Goal: Information Seeking & Learning: Check status

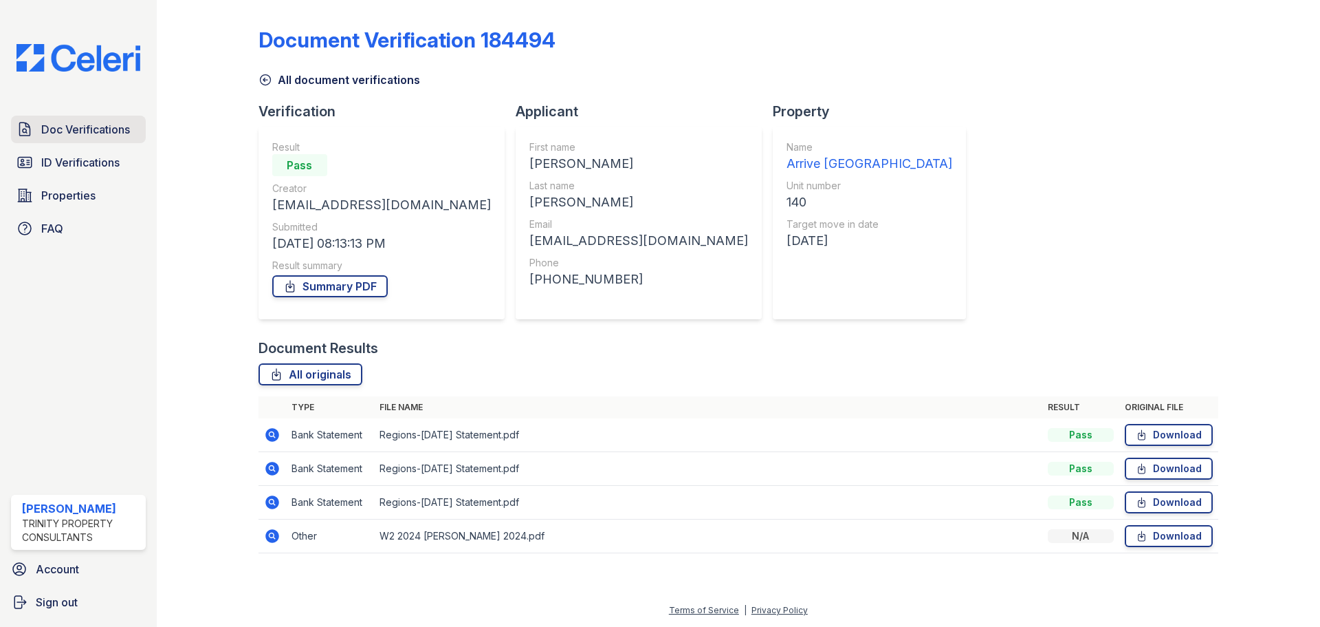
click at [114, 136] on span "Doc Verifications" at bounding box center [85, 129] width 89 height 17
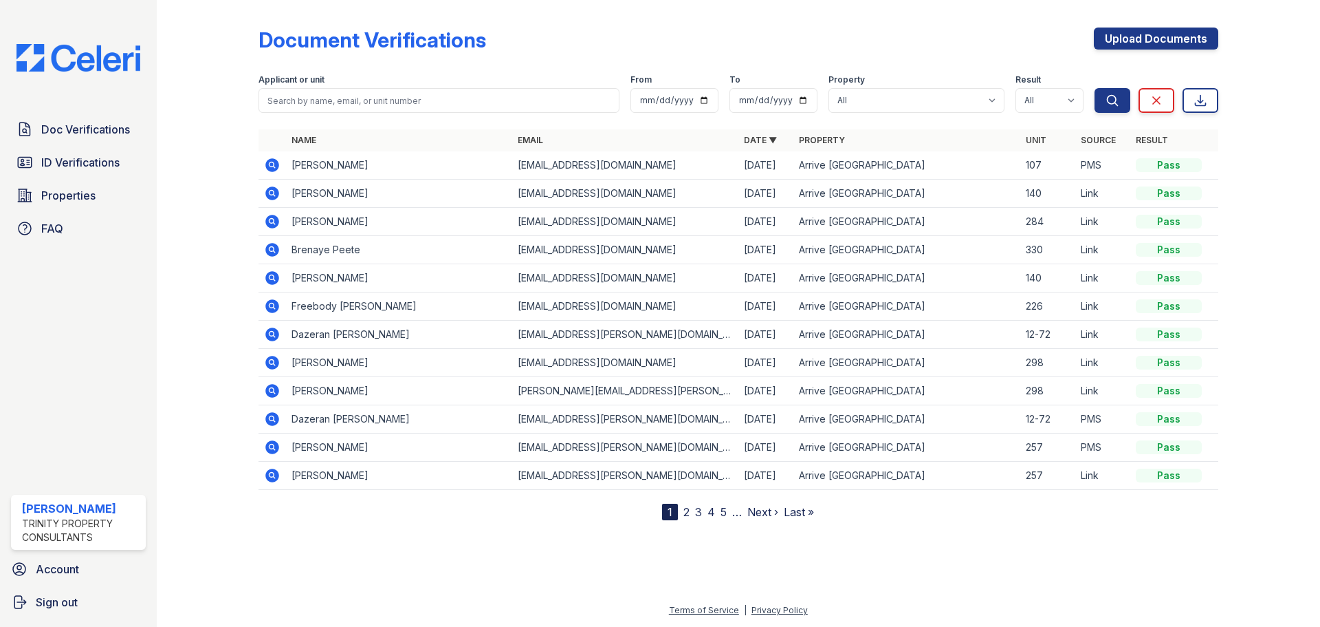
click at [270, 276] on icon at bounding box center [271, 276] width 3 height 3
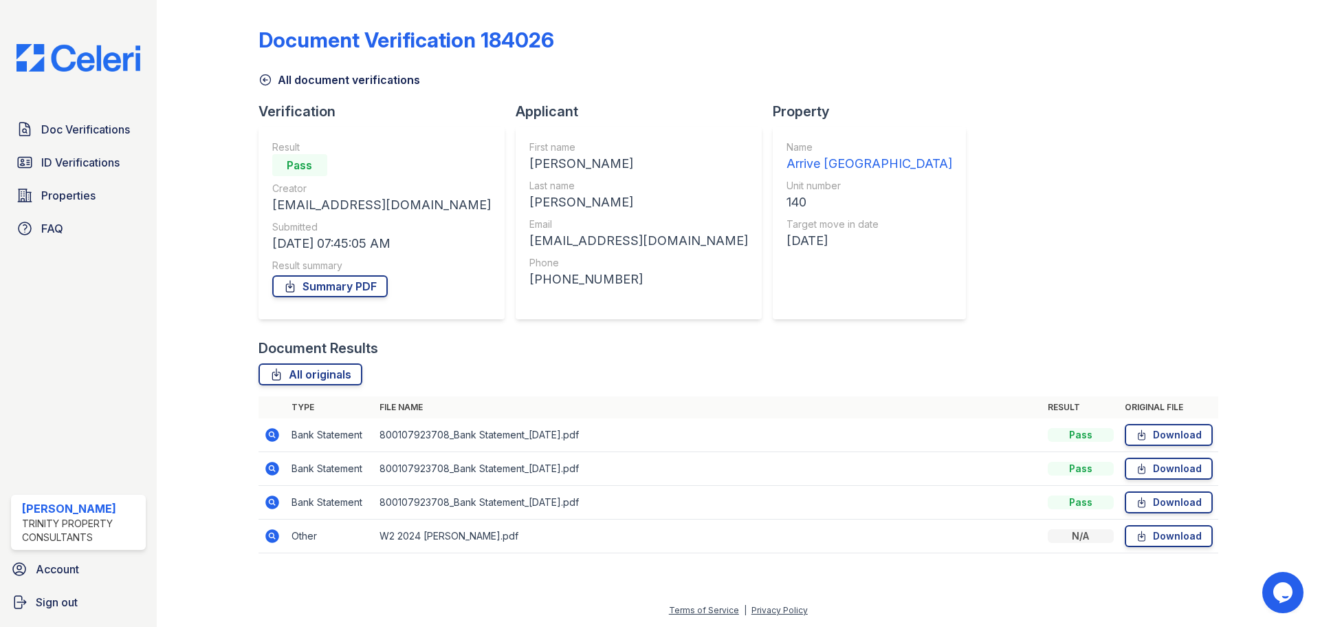
click at [264, 537] on icon at bounding box center [272, 535] width 17 height 17
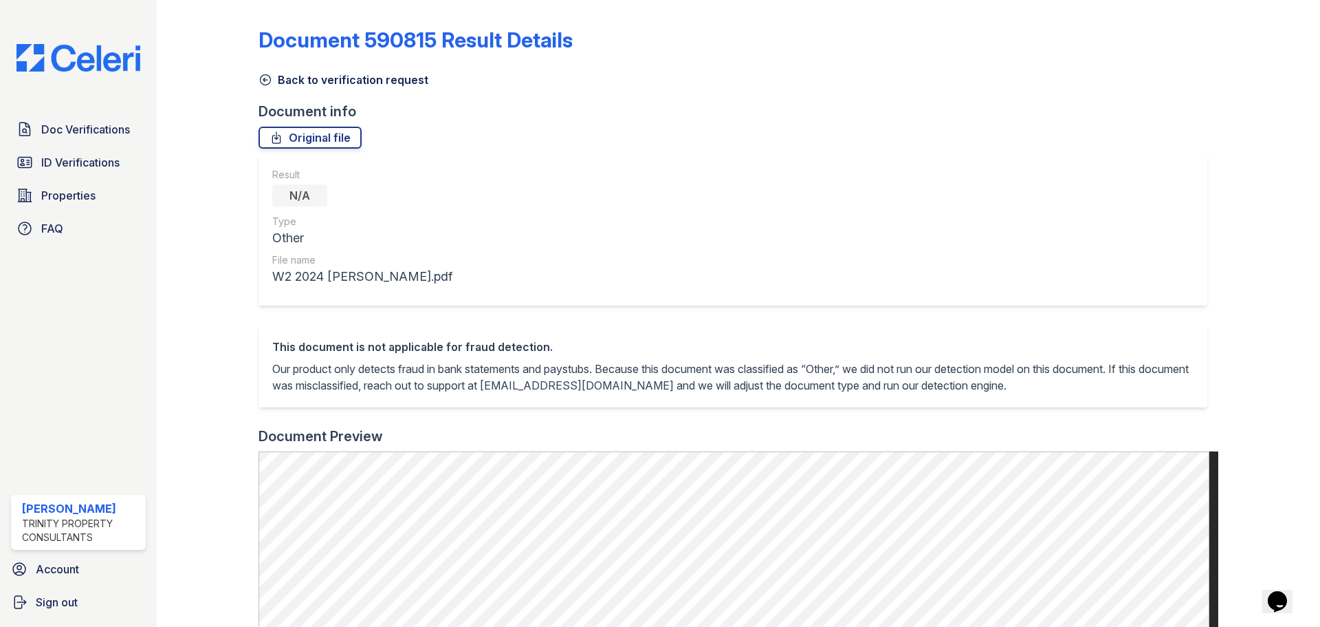
click at [266, 78] on icon at bounding box center [266, 80] width 14 height 14
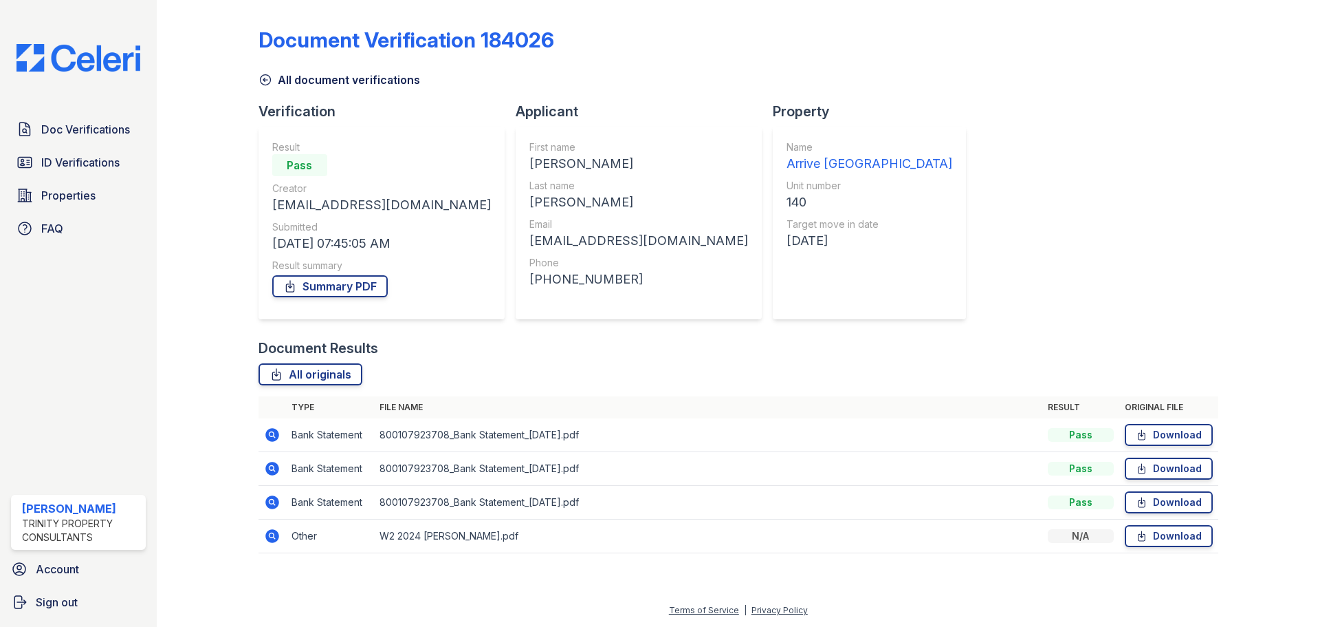
click at [184, 495] on div at bounding box center [219, 286] width 80 height 561
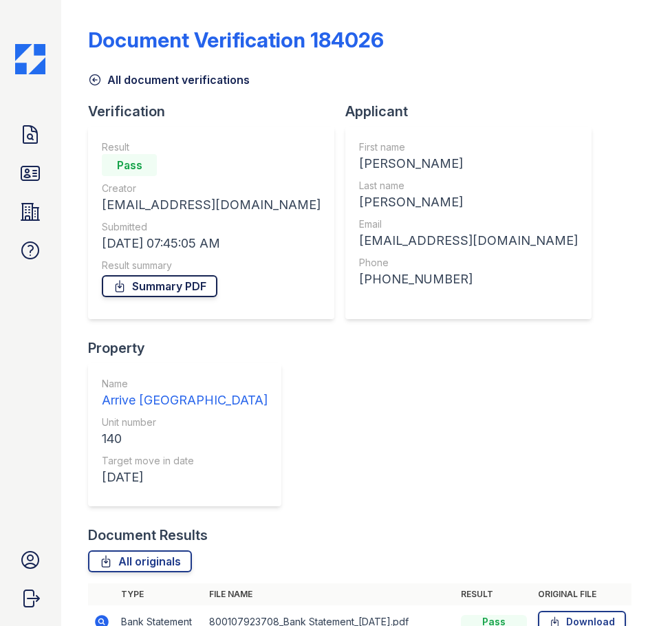
click at [184, 284] on link "Summary PDF" at bounding box center [160, 286] width 116 height 22
click at [34, 144] on icon at bounding box center [30, 135] width 22 height 22
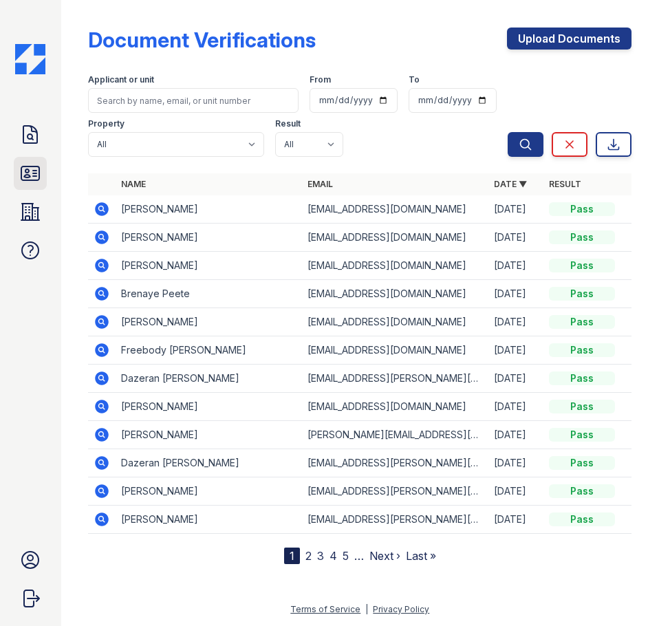
click at [33, 166] on icon at bounding box center [30, 173] width 18 height 14
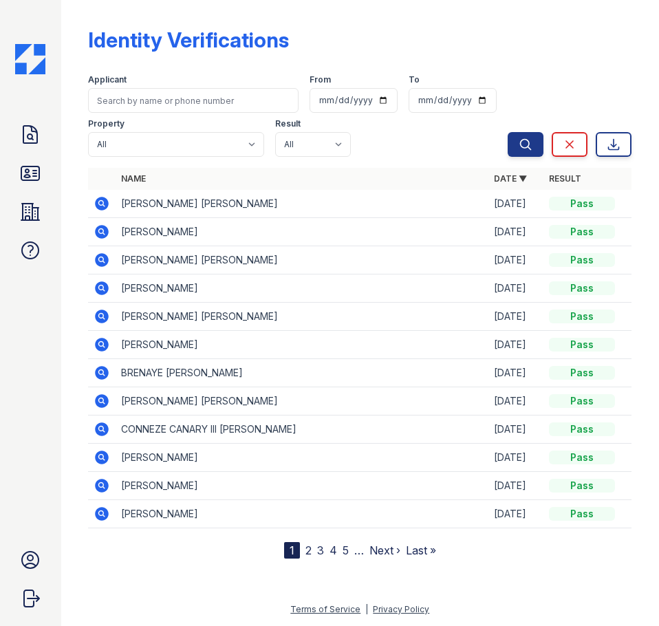
click at [97, 482] on icon at bounding box center [103, 486] width 14 height 14
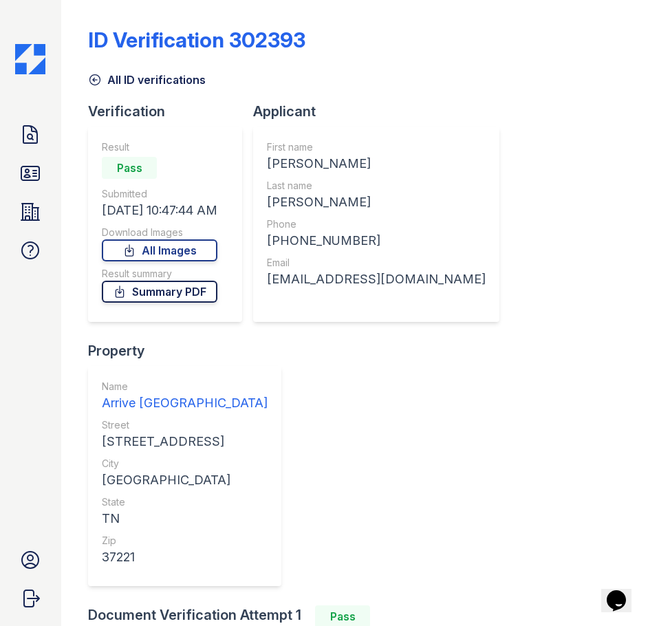
click at [191, 295] on link "Summary PDF" at bounding box center [160, 292] width 116 height 22
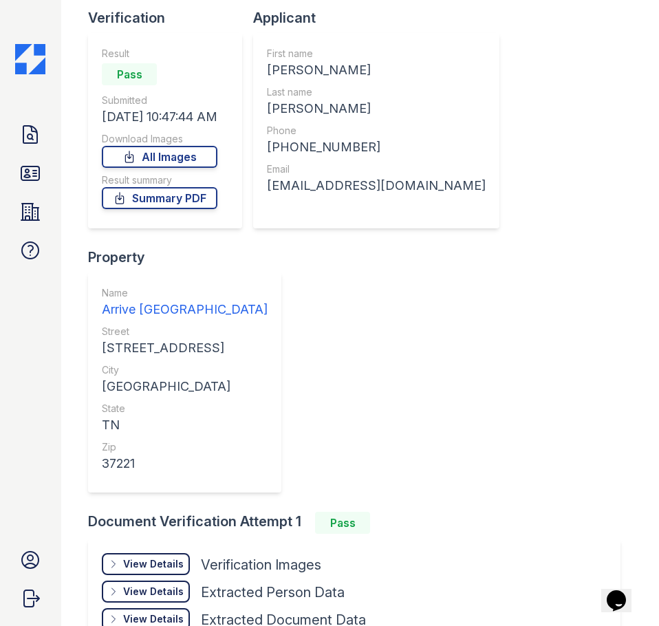
scroll to position [210, 0]
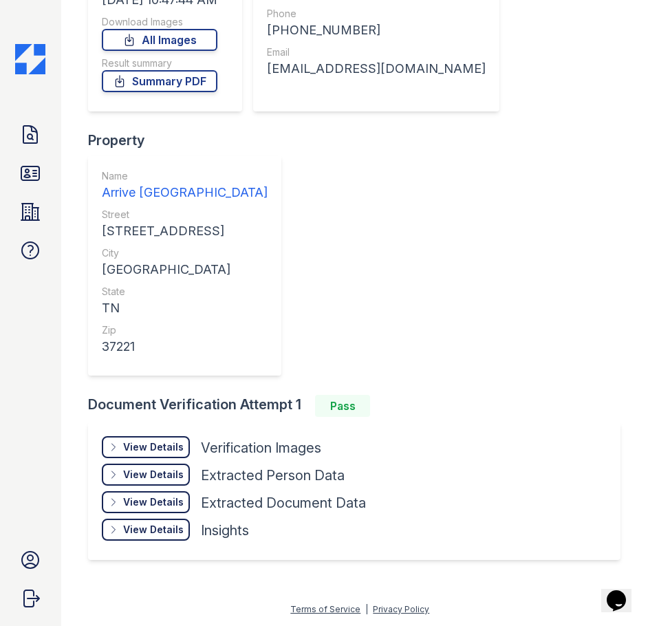
click at [165, 455] on div "View Details Details" at bounding box center [146, 447] width 88 height 22
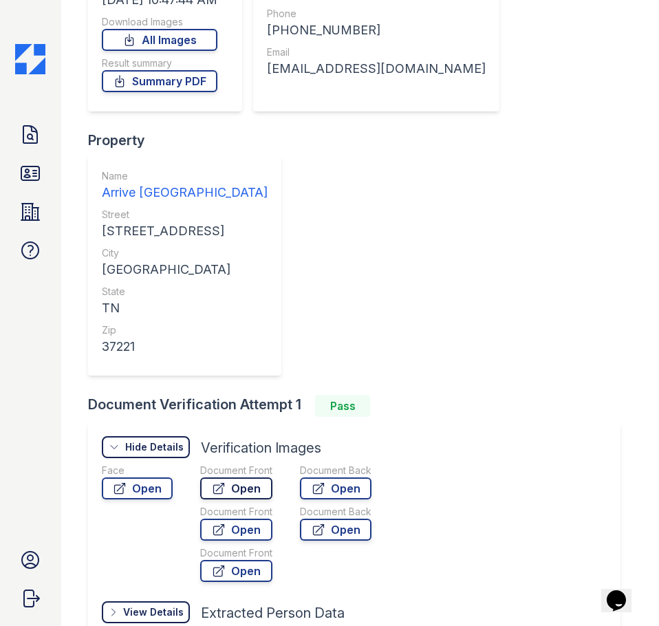
click at [250, 487] on link "Open" at bounding box center [236, 488] width 72 height 22
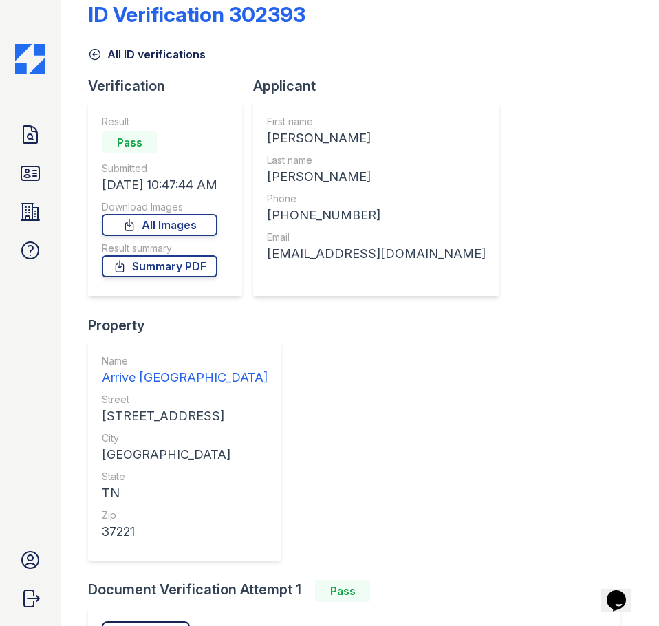
scroll to position [0, 0]
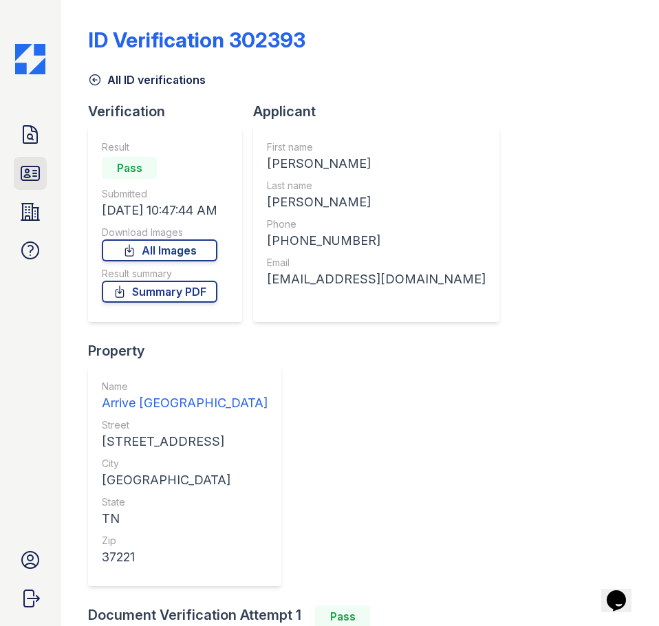
click at [30, 171] on icon at bounding box center [30, 173] width 22 height 22
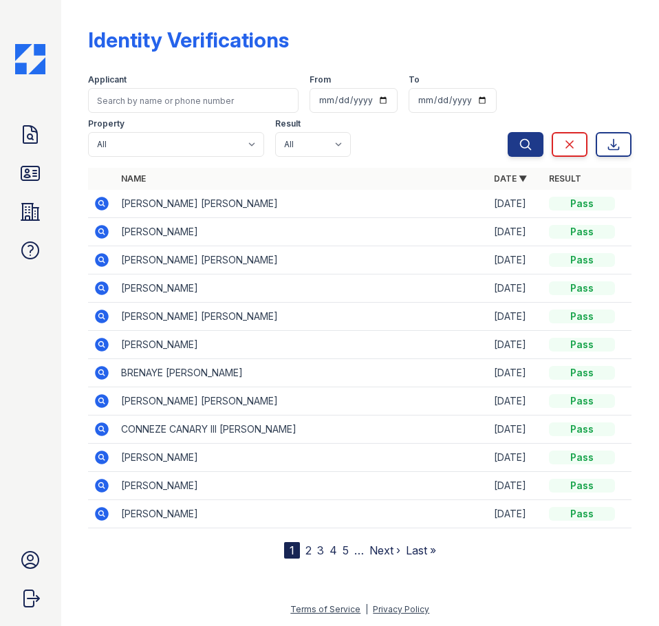
click at [305, 549] on link "2" at bounding box center [308, 550] width 6 height 14
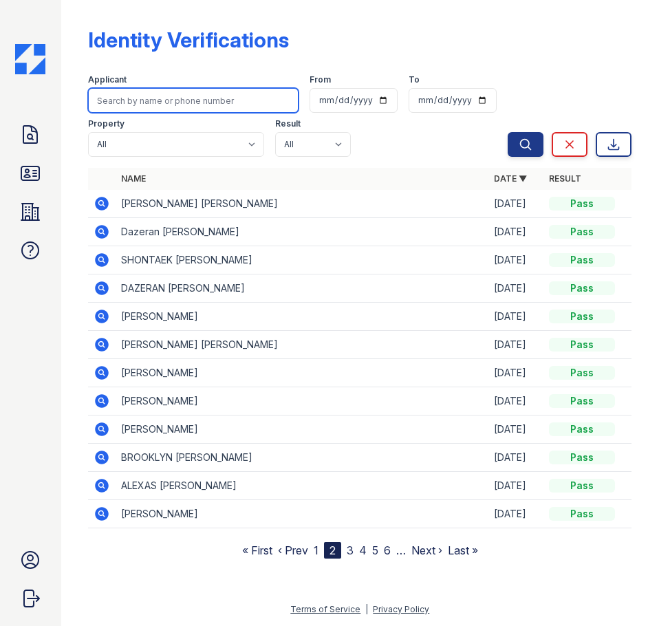
click at [200, 97] on input "search" at bounding box center [193, 100] width 210 height 25
type input "[PERSON_NAME]"
click at [508, 132] on button "Search" at bounding box center [526, 144] width 36 height 25
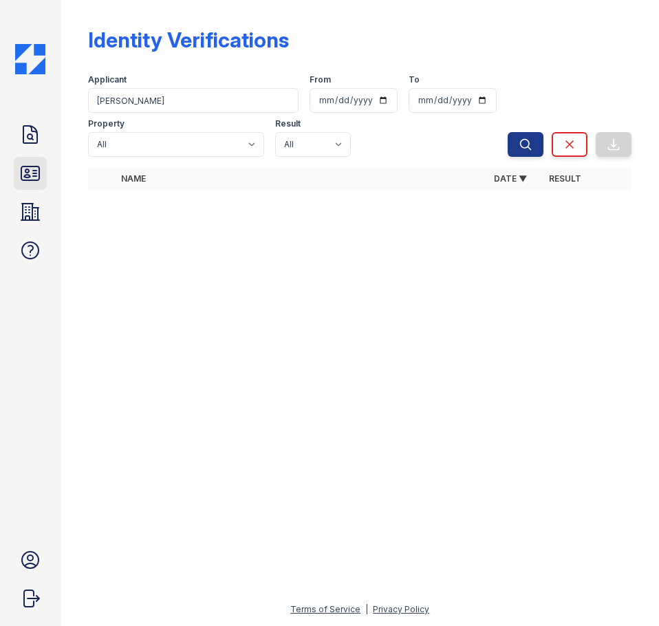
click at [42, 171] on link "ID Verifications" at bounding box center [30, 173] width 33 height 33
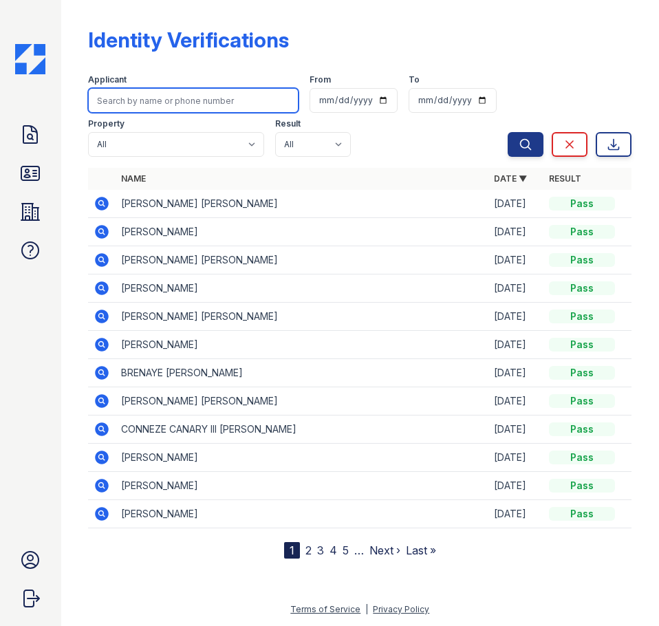
click at [136, 92] on input "search" at bounding box center [193, 100] width 210 height 25
type input "[PERSON_NAME]"
click at [508, 132] on button "Search" at bounding box center [526, 144] width 36 height 25
